Goal: Navigation & Orientation: Locate item on page

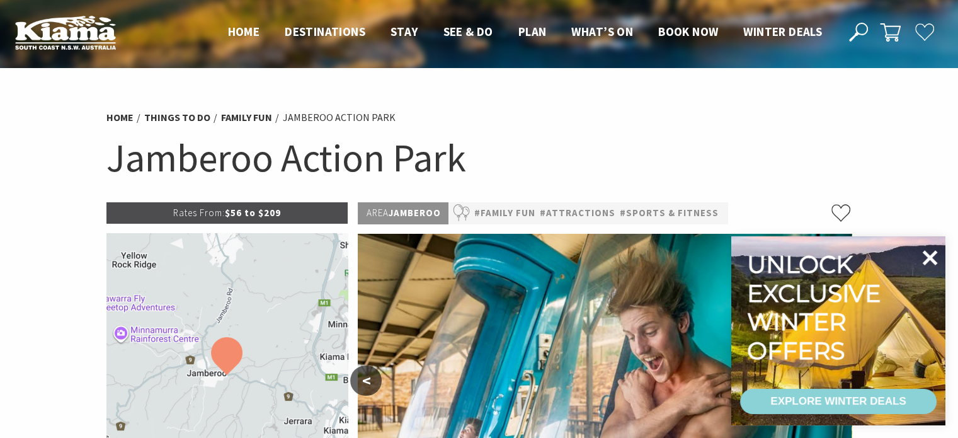
click at [937, 256] on icon at bounding box center [930, 258] width 30 height 30
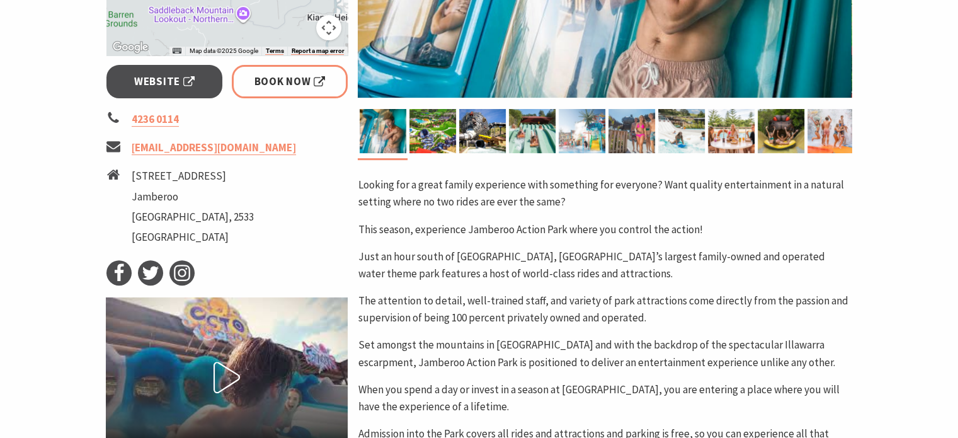
scroll to position [461, 0]
click at [418, 136] on img at bounding box center [433, 131] width 47 height 44
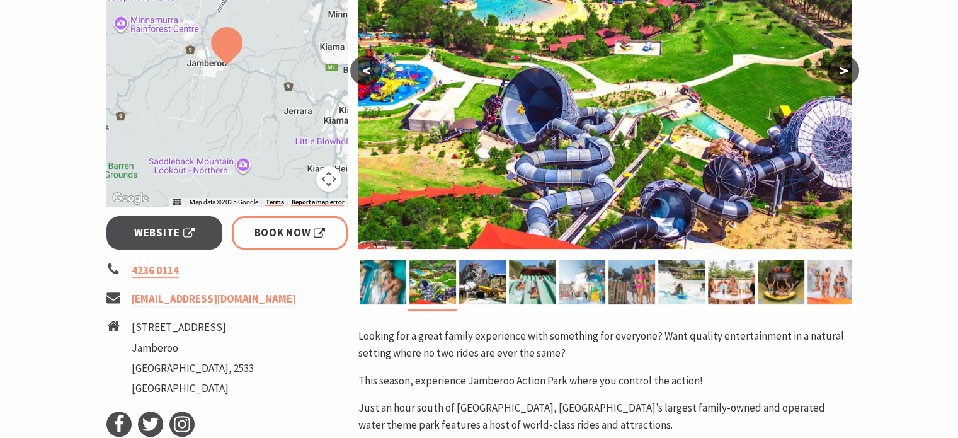
scroll to position [294, 0]
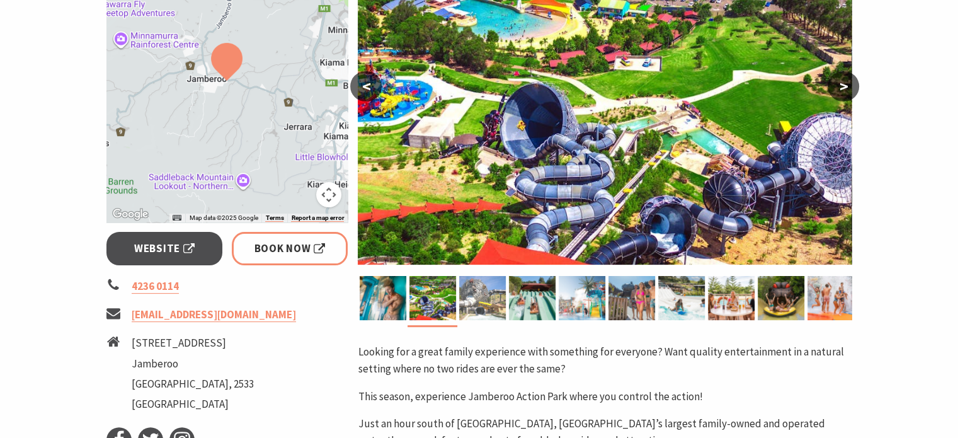
click at [485, 307] on img at bounding box center [482, 298] width 47 height 44
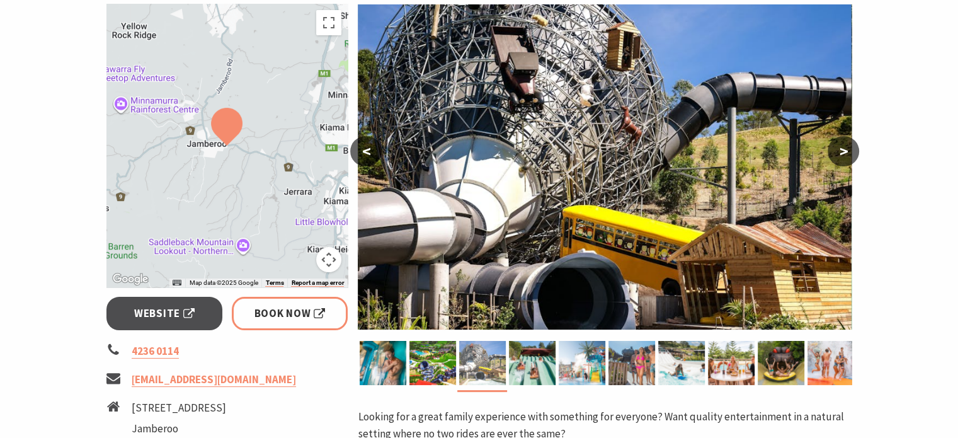
scroll to position [224, 0]
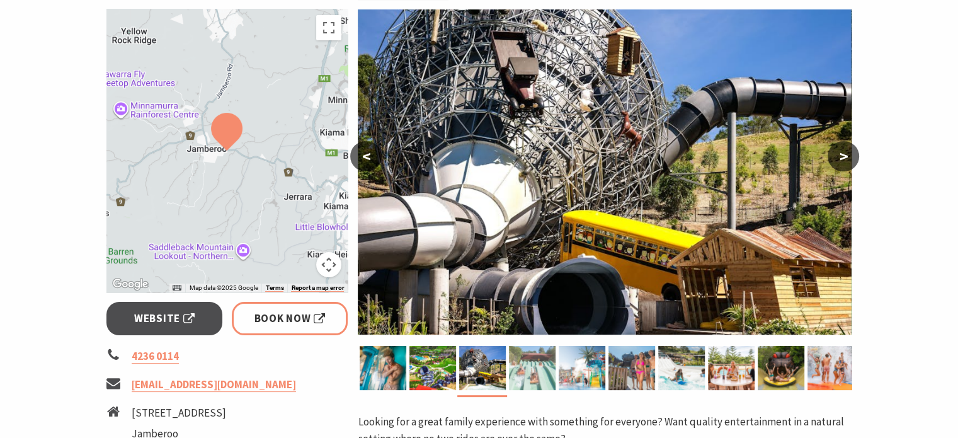
click at [527, 382] on img at bounding box center [532, 368] width 47 height 44
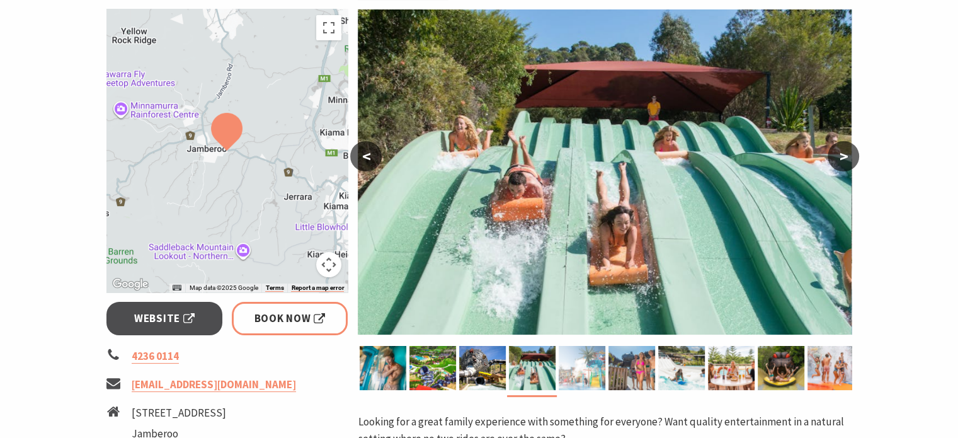
click at [594, 372] on img at bounding box center [582, 368] width 47 height 44
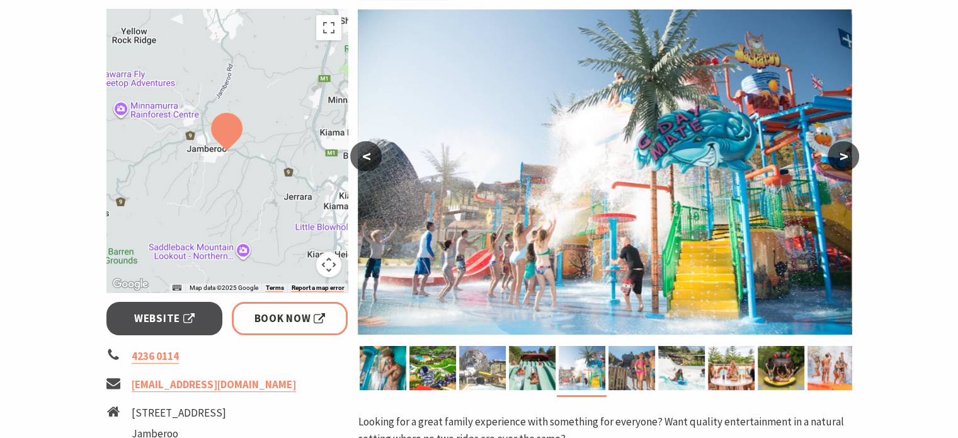
click at [498, 377] on img at bounding box center [482, 368] width 47 height 44
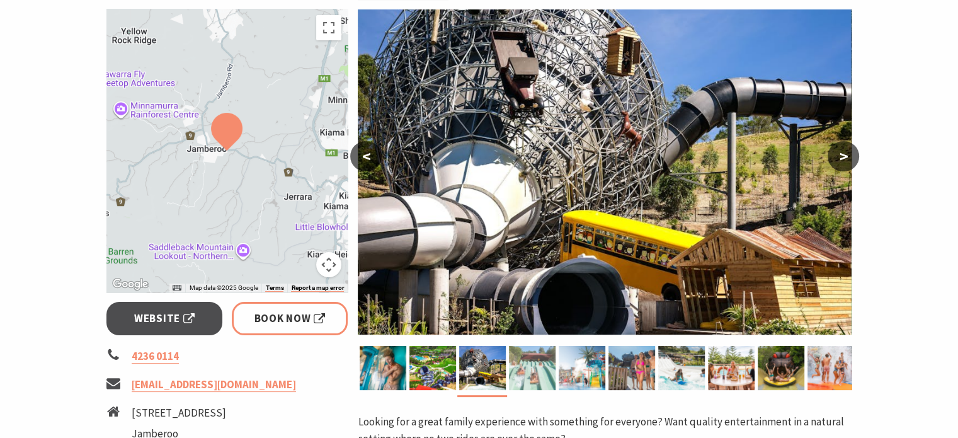
click at [542, 380] on img at bounding box center [532, 368] width 47 height 44
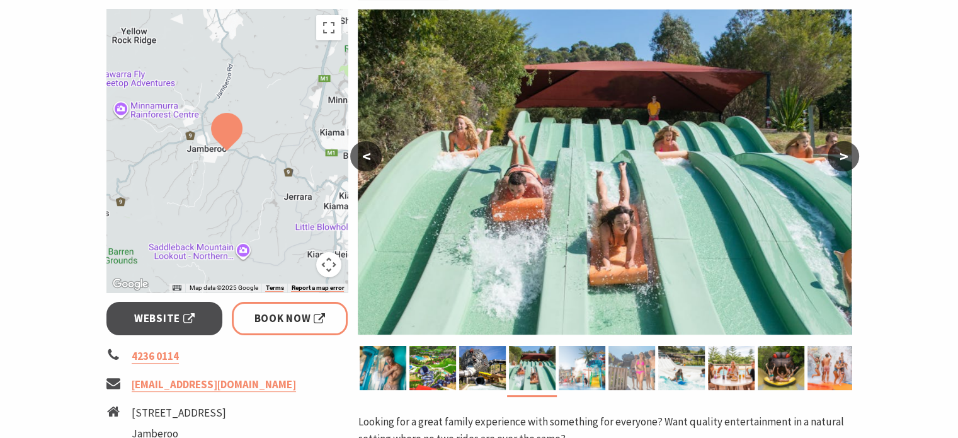
click at [638, 382] on img at bounding box center [632, 368] width 47 height 44
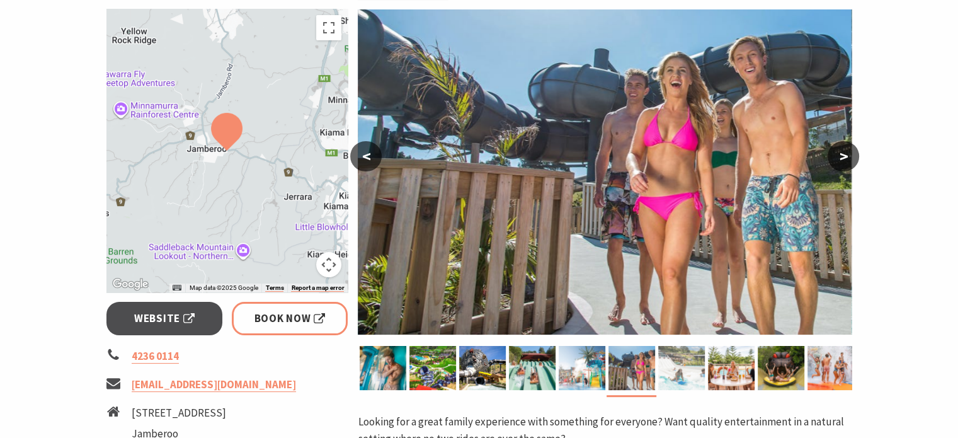
click at [669, 376] on img at bounding box center [681, 368] width 47 height 44
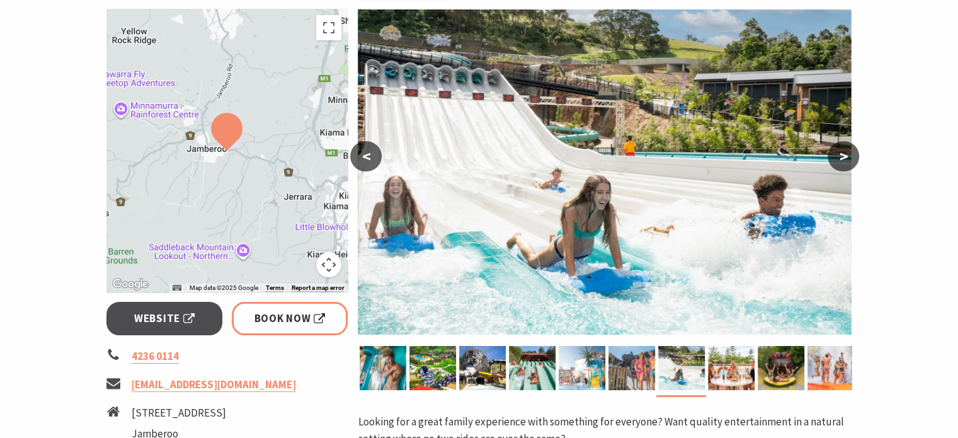
click at [848, 164] on button ">" at bounding box center [844, 156] width 32 height 30
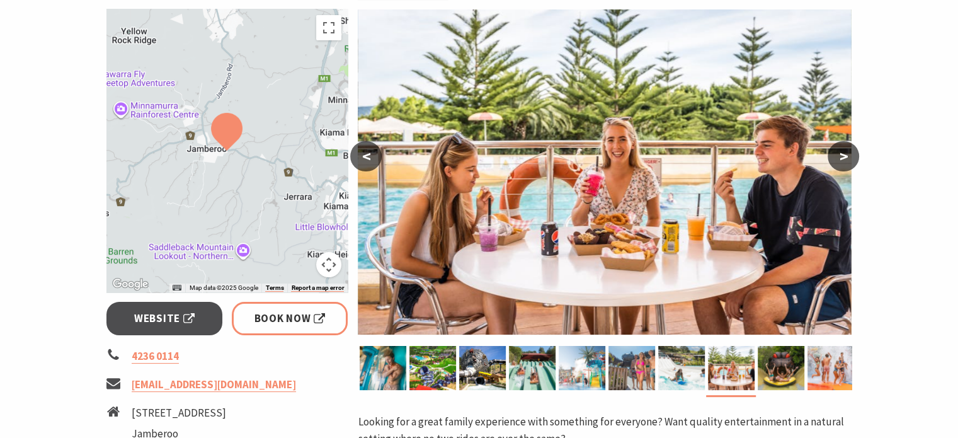
click at [848, 164] on button ">" at bounding box center [844, 156] width 32 height 30
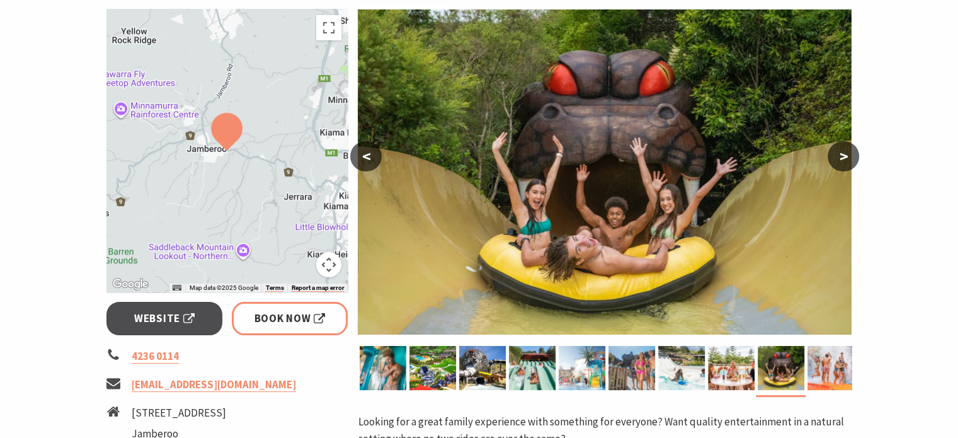
click at [848, 164] on button ">" at bounding box center [844, 156] width 32 height 30
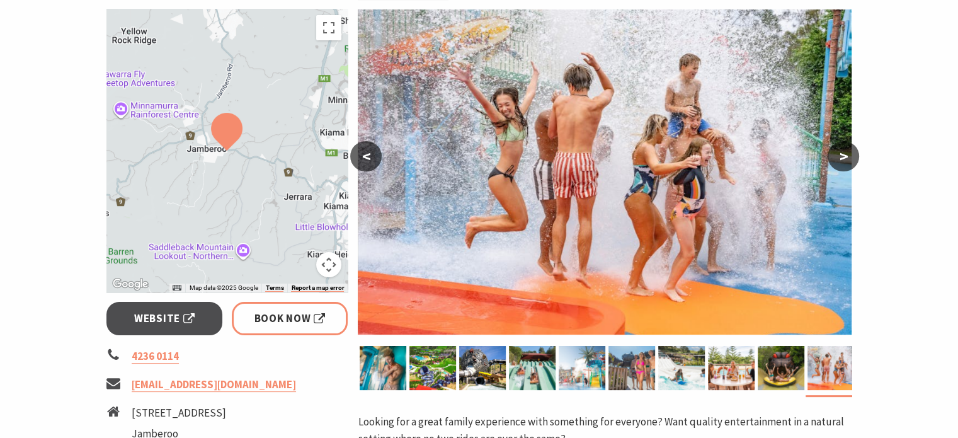
click at [848, 164] on button ">" at bounding box center [844, 156] width 32 height 30
click at [839, 152] on button ">" at bounding box center [844, 156] width 32 height 30
